Goal: Communication & Community: Answer question/provide support

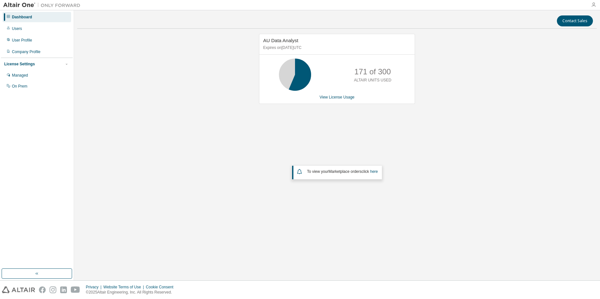
click at [595, 5] on icon "button" at bounding box center [593, 4] width 5 height 5
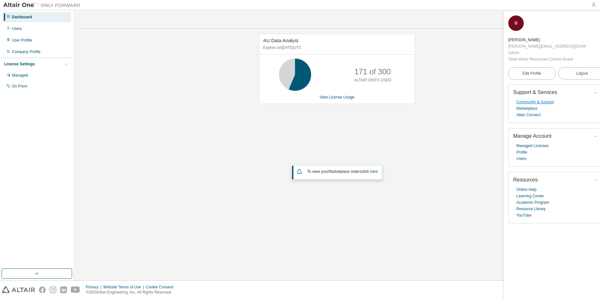
click at [545, 101] on link "Community & Support" at bounding box center [535, 102] width 38 height 6
